Goal: Book appointment/travel/reservation

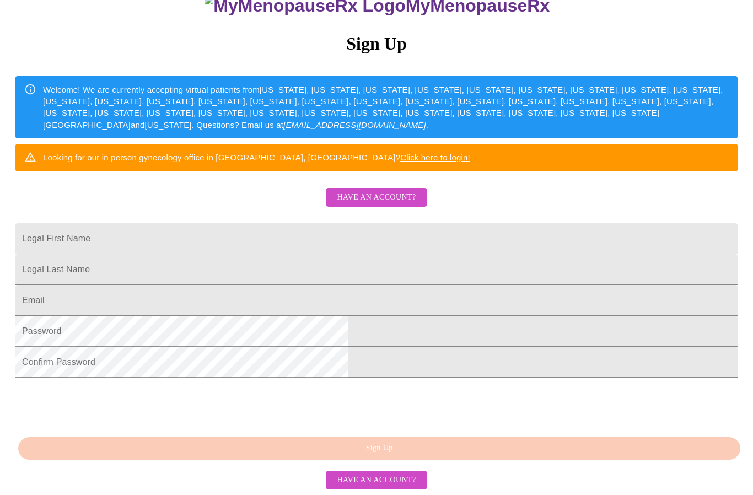
scroll to position [176, 0]
click at [399, 487] on span "Have an account?" at bounding box center [376, 480] width 79 height 14
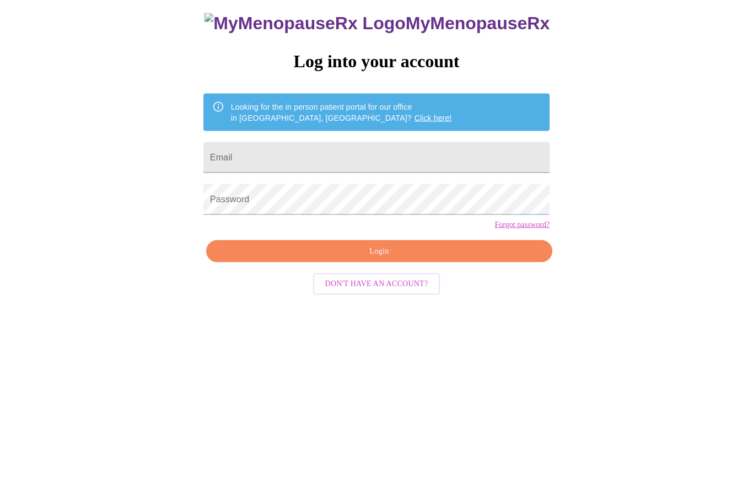
scroll to position [11, 0]
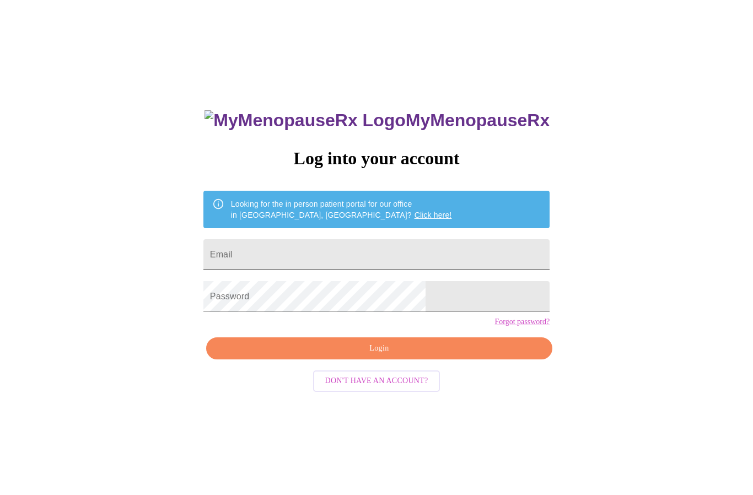
click at [387, 253] on input "Email" at bounding box center [376, 254] width 346 height 31
type input "Teach982000@gmail.com"
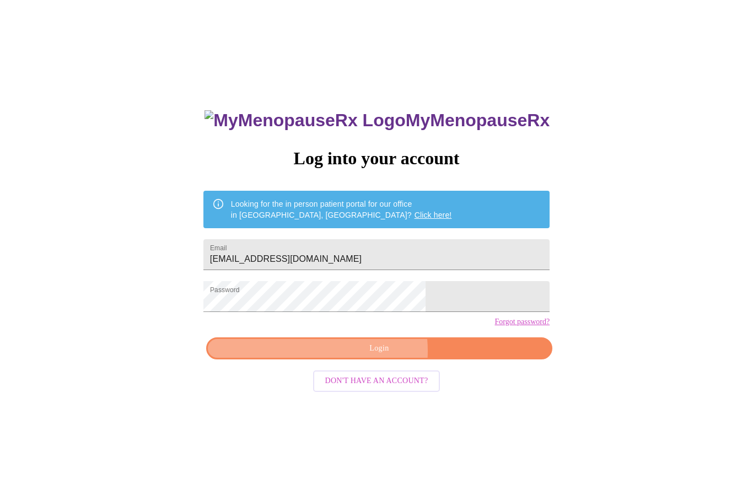
click at [365, 355] on span "Login" at bounding box center [379, 349] width 321 height 14
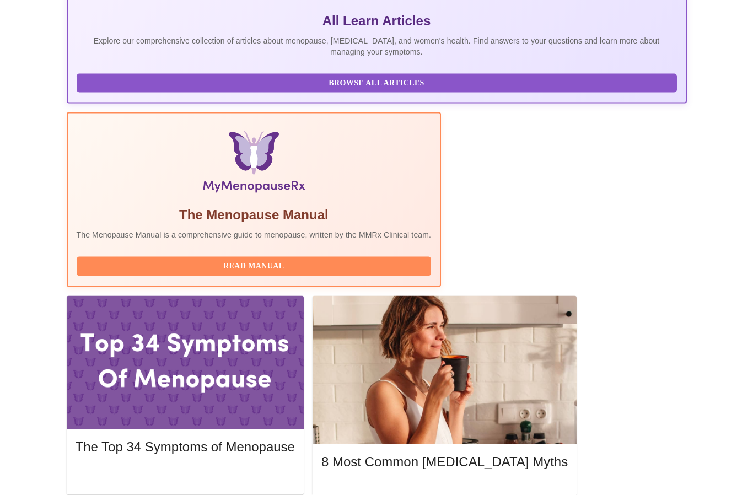
scroll to position [270, 0]
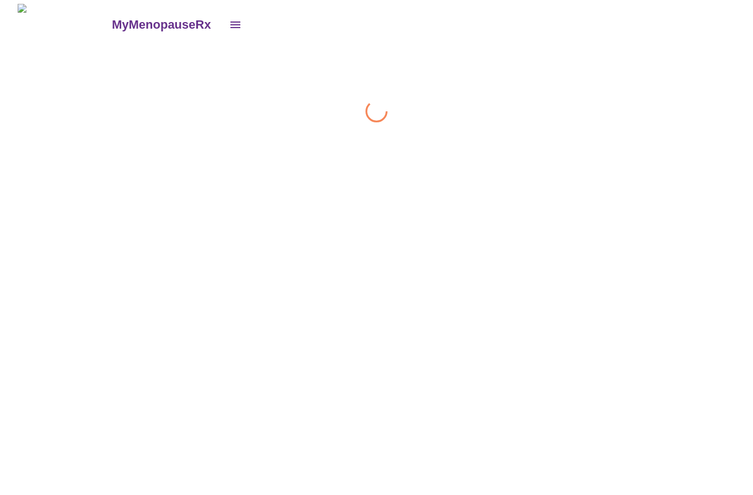
scroll to position [1, 0]
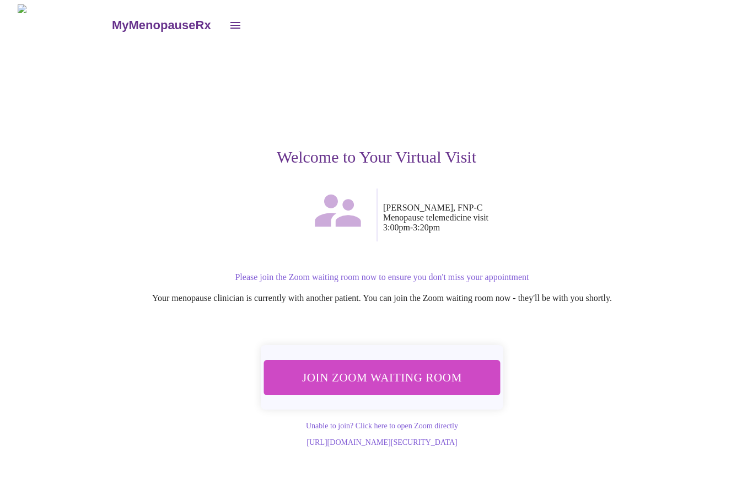
click at [397, 366] on span "Join Zoom Waiting Room" at bounding box center [382, 376] width 216 height 21
